Goal: Transaction & Acquisition: Register for event/course

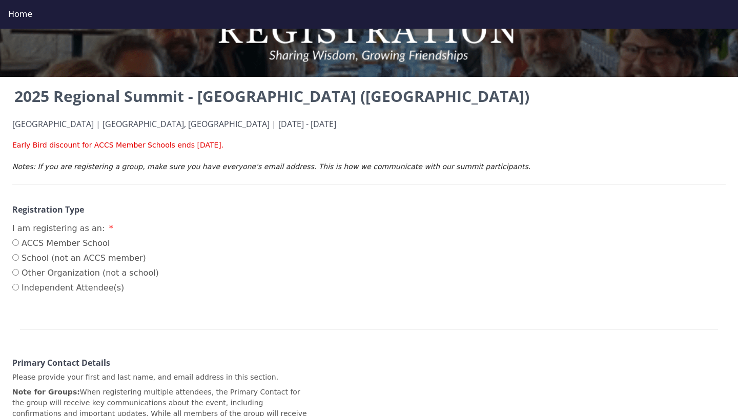
scroll to position [60, 0]
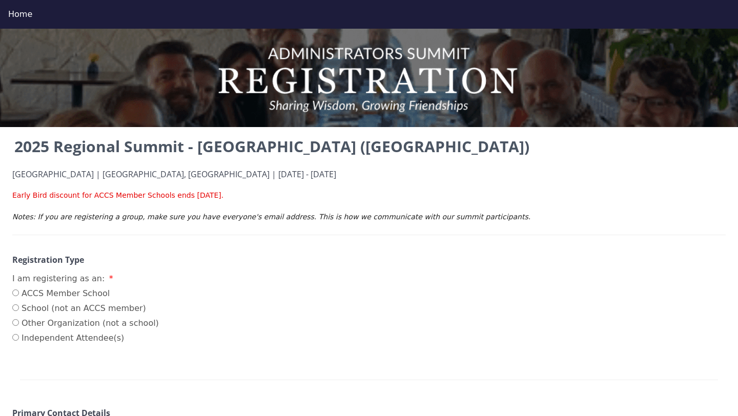
scroll to position [16, 0]
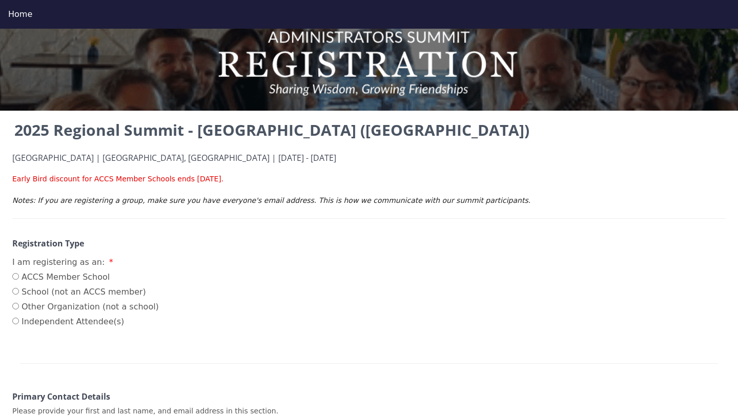
click at [38, 278] on label "ACCS Member School" at bounding box center [85, 277] width 147 height 12
click at [19, 278] on input "ACCS Member School" at bounding box center [15, 276] width 7 height 7
radio input "true"
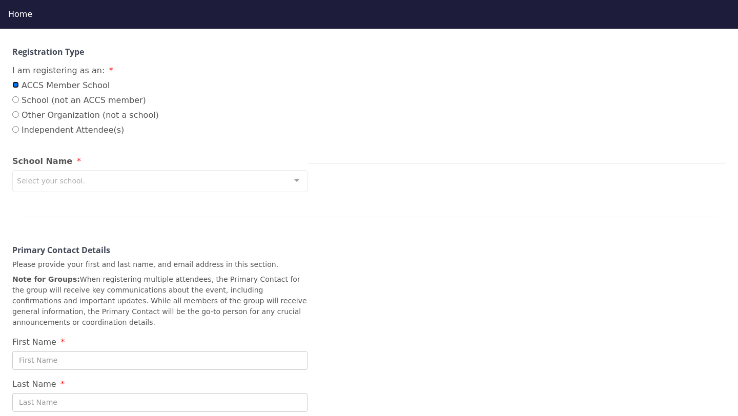
scroll to position [212, 0]
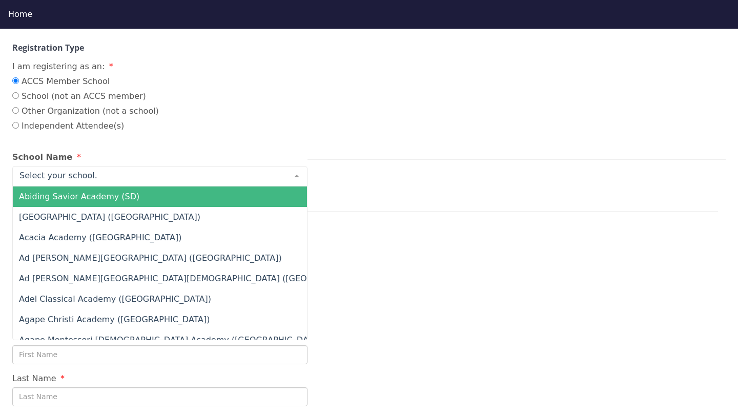
click at [145, 72] on div "I am registering as an: ACCS Member School School (not an ACCS member) Other Or…" at bounding box center [369, 97] width 714 height 74
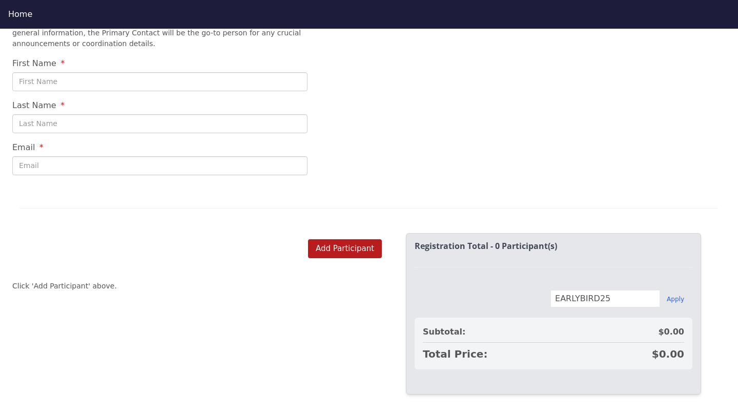
scroll to position [0, 0]
